Goal: Task Accomplishment & Management: Manage account settings

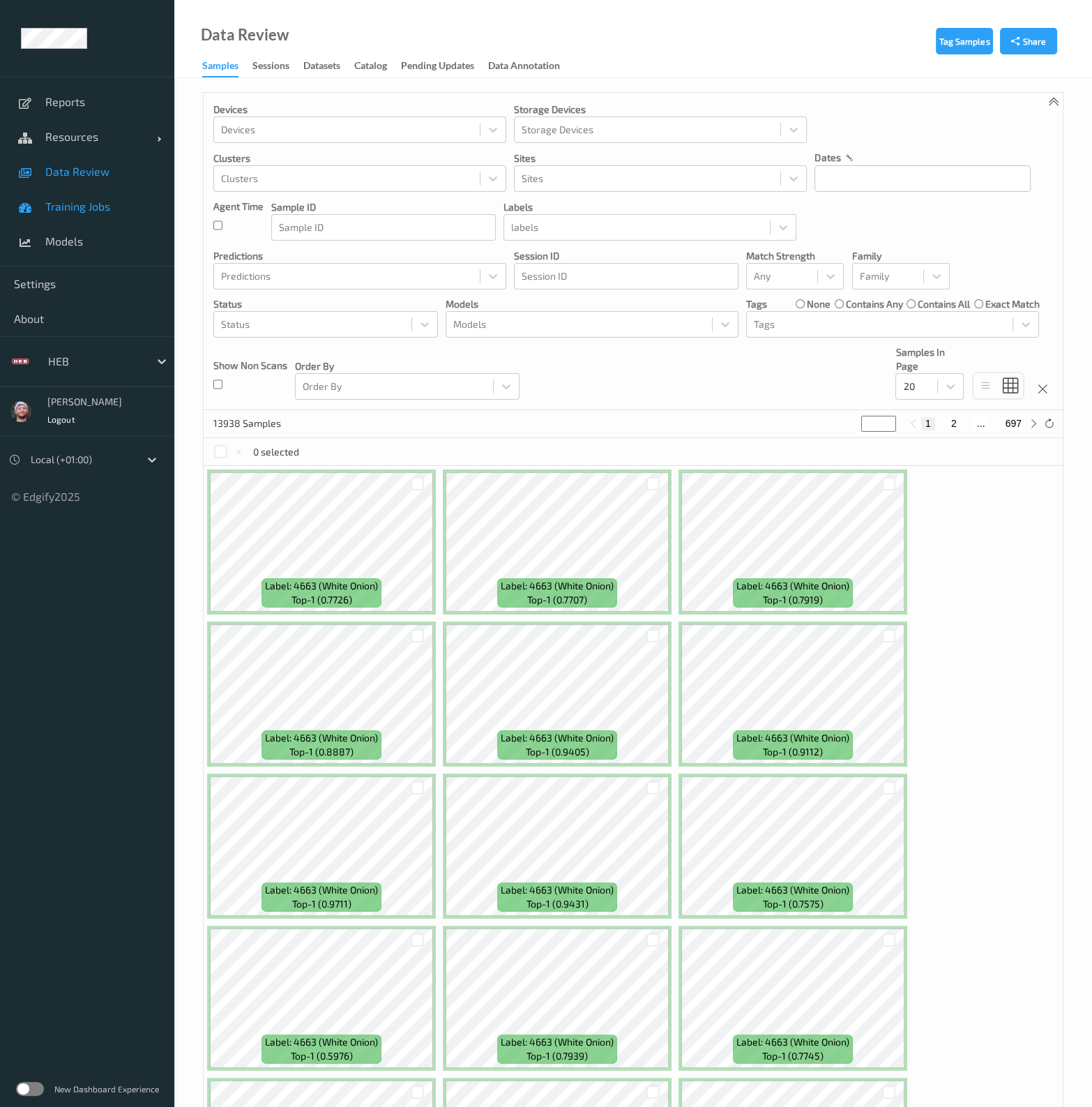
click at [92, 204] on span "Training Jobs" at bounding box center [103, 207] width 115 height 14
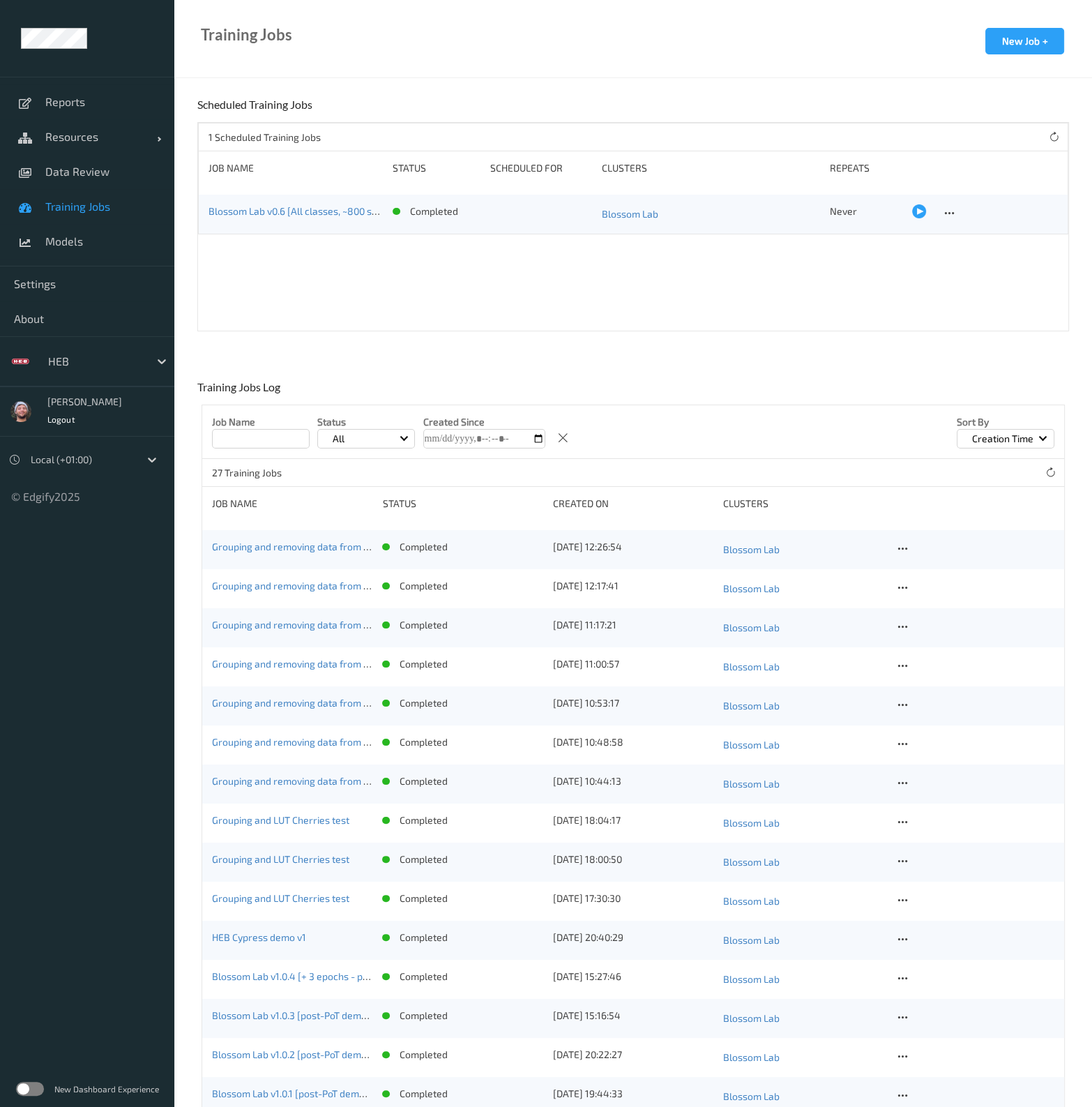
click at [368, 344] on div "Training Jobs New Job + Scheduled Training Jobs 1 Scheduled Training Jobs Job N…" at bounding box center [633, 841] width 918 height 1488
click at [345, 316] on div "1 Scheduled Training Jobs Job Name Status Scheduled for Clusters Repeats Blosso…" at bounding box center [633, 227] width 871 height 210
click at [88, 195] on link "Training Jobs" at bounding box center [86, 206] width 174 height 35
click at [60, 208] on span "Training Jobs" at bounding box center [103, 207] width 115 height 14
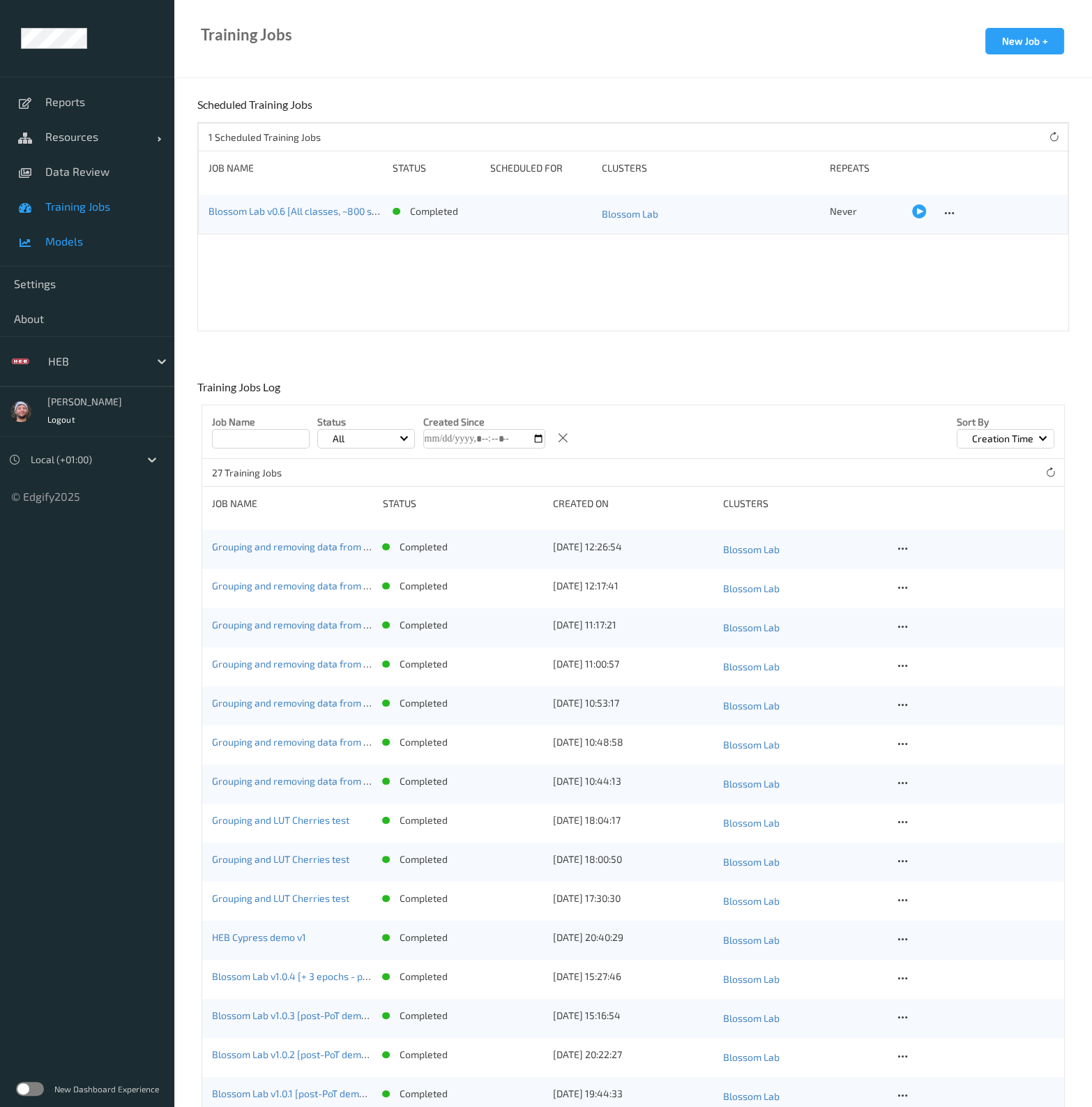
click at [105, 256] on link "Models" at bounding box center [86, 240] width 174 height 35
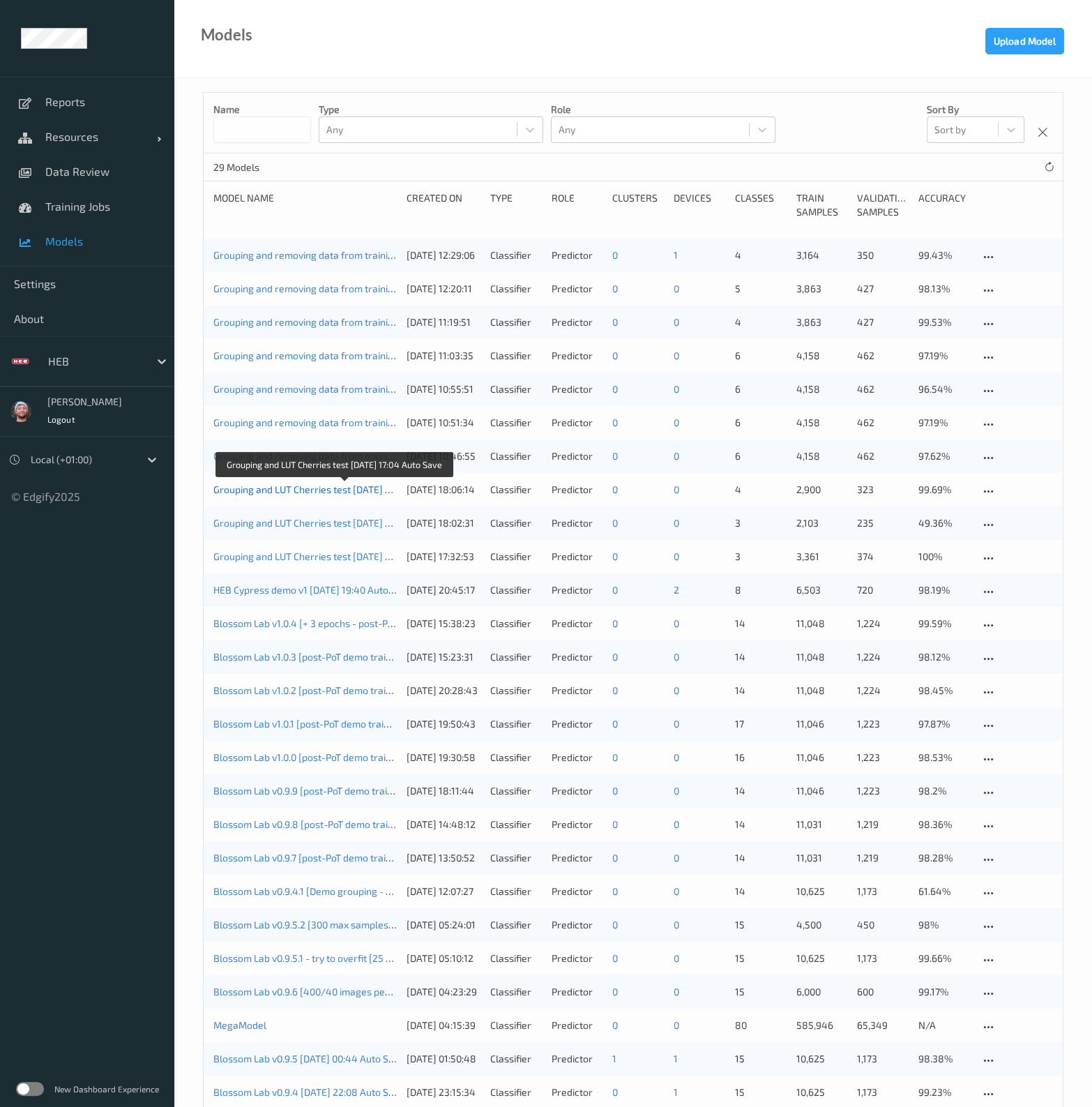
click at [315, 489] on link "Grouping and LUT Cherries test [DATE] 17:04 Auto Save" at bounding box center [334, 489] width 241 height 12
